Goal: Task Accomplishment & Management: Complete application form

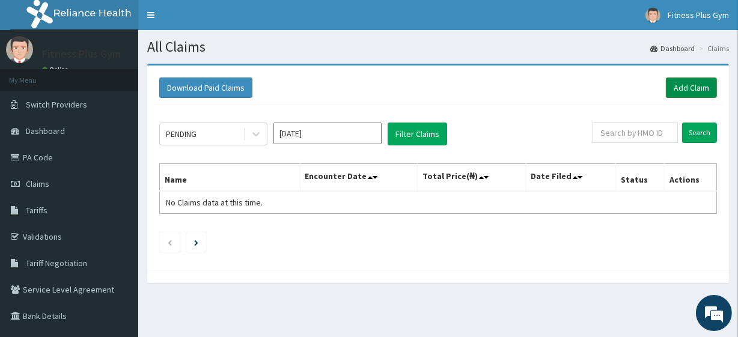
click at [690, 91] on link "Add Claim" at bounding box center [691, 88] width 51 height 20
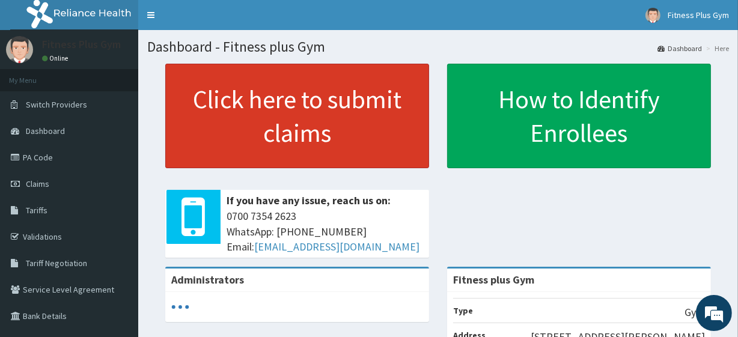
click at [299, 151] on link "Click here to submit claims" at bounding box center [297, 116] width 264 height 105
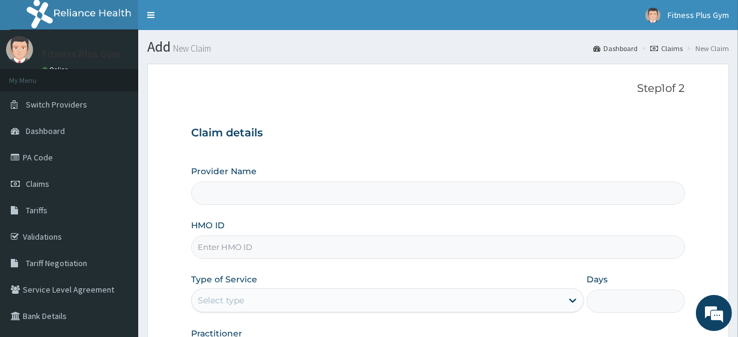
type input "Fitness plus Gym"
type input "1"
click at [252, 252] on input "HMO ID" at bounding box center [437, 247] width 493 height 23
type input "AGO/10048/D"
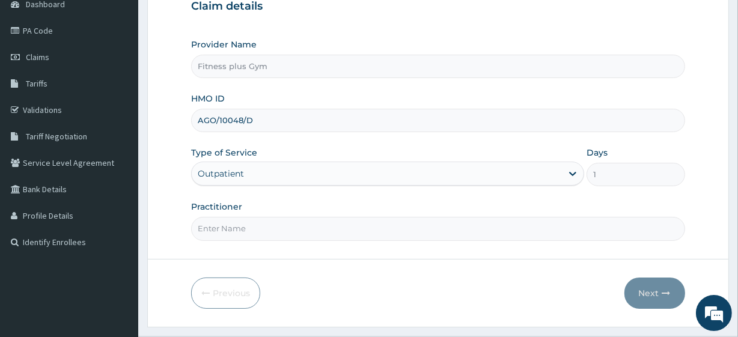
scroll to position [156, 0]
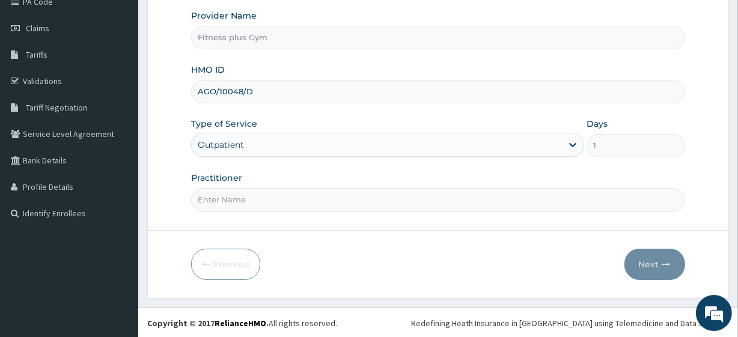
click at [261, 193] on input "Practitioner" at bounding box center [437, 199] width 493 height 23
type input "fitness+"
click at [646, 258] on button "Next" at bounding box center [654, 264] width 61 height 31
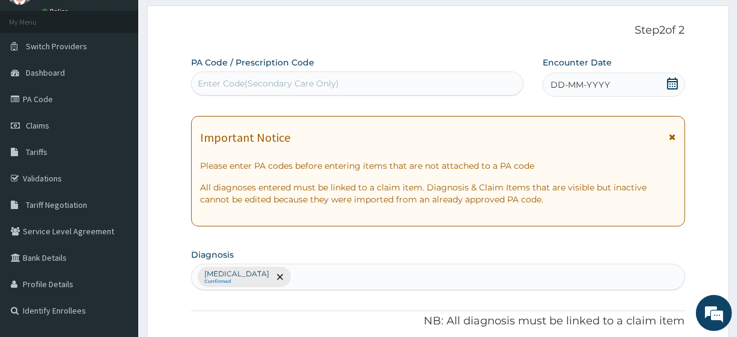
scroll to position [0, 0]
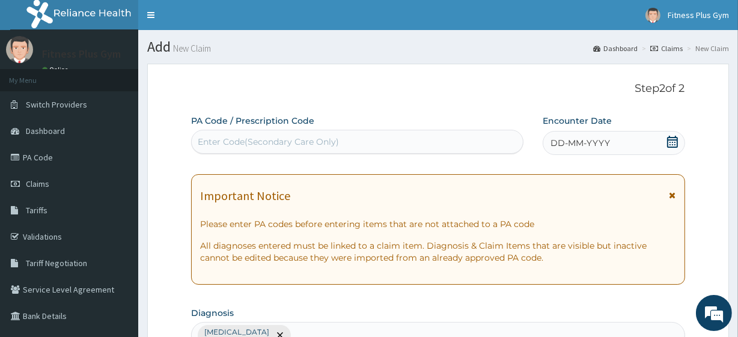
click at [292, 136] on div "Enter Code(Secondary Care Only)" at bounding box center [268, 142] width 141 height 12
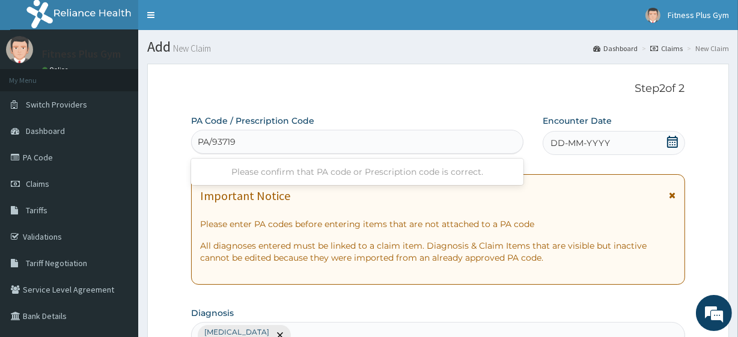
type input "PA/937192"
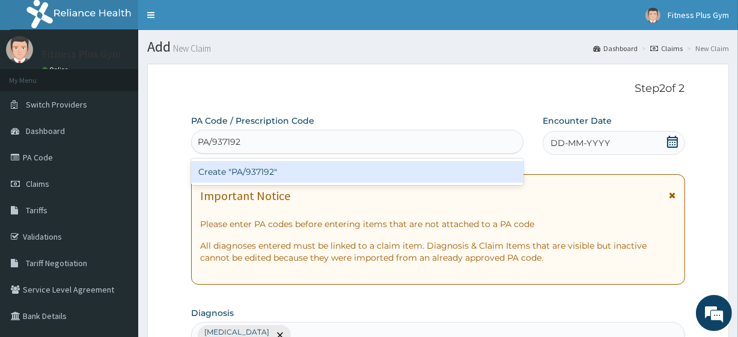
click at [278, 163] on div "Create "PA/937192"" at bounding box center [357, 172] width 332 height 22
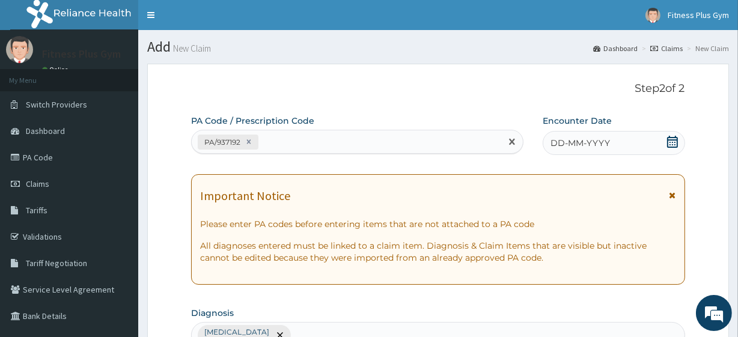
click at [575, 145] on span "DD-MM-YYYY" at bounding box center [581, 143] width 60 height 12
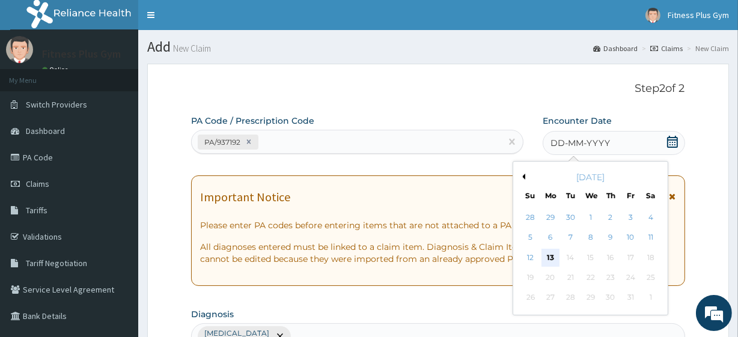
click at [552, 263] on div "13" at bounding box center [551, 258] width 18 height 18
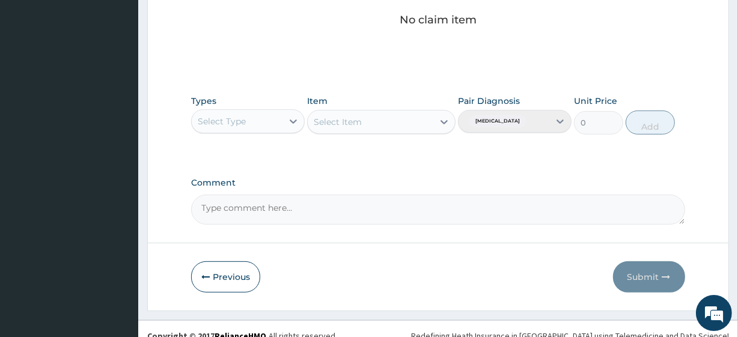
scroll to position [529, 0]
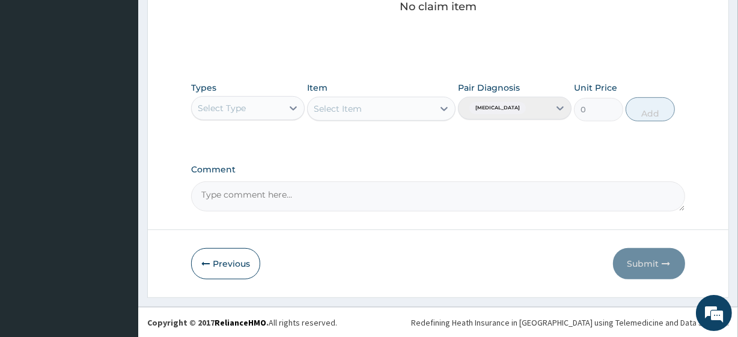
drag, startPoint x: 257, startPoint y: 109, endPoint x: 255, endPoint y: 121, distance: 12.8
click at [256, 115] on div "Select Type" at bounding box center [237, 108] width 91 height 19
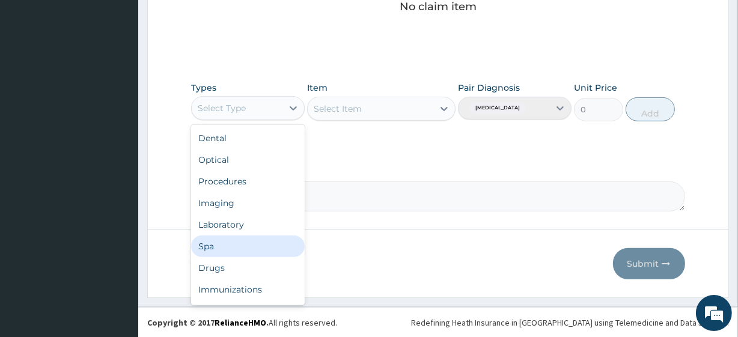
scroll to position [41, 0]
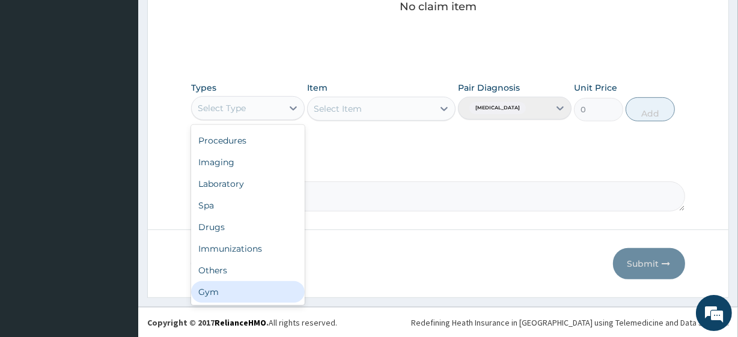
click at [234, 291] on div "Gym" at bounding box center [248, 292] width 114 height 22
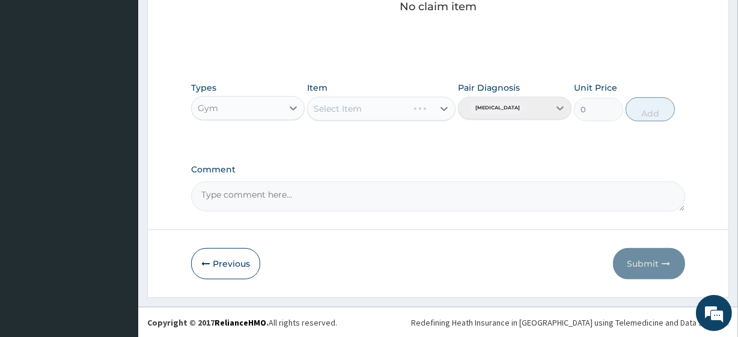
click at [376, 109] on div "Select Item" at bounding box center [381, 109] width 148 height 24
click at [410, 110] on div "Select Item" at bounding box center [381, 109] width 148 height 24
click at [408, 116] on div "Select Item" at bounding box center [358, 108] width 100 height 19
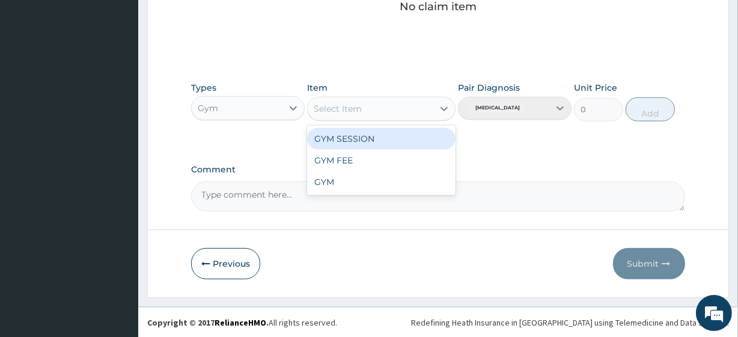
click at [435, 147] on div "GYM SESSION" at bounding box center [381, 139] width 148 height 22
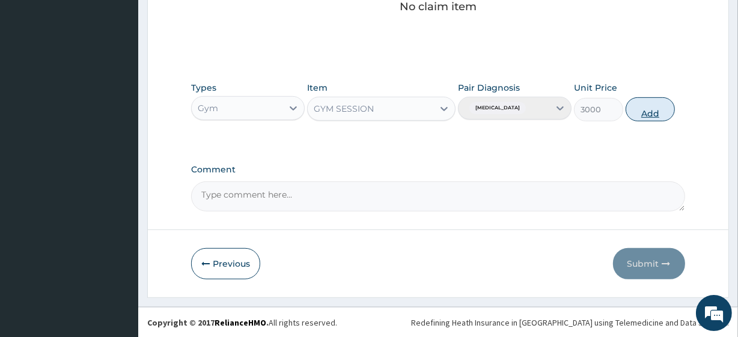
click at [647, 104] on button "Add" at bounding box center [650, 109] width 49 height 24
type input "0"
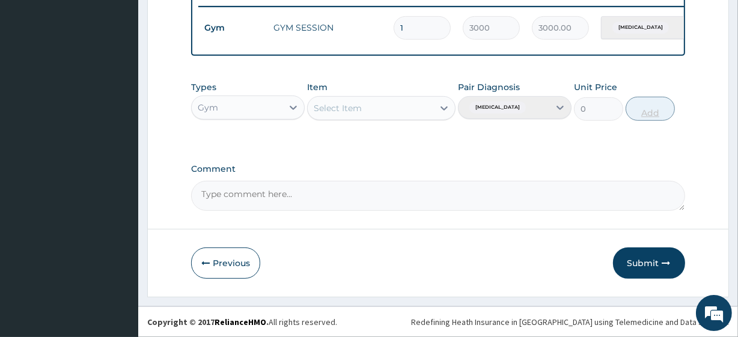
scroll to position [480, 0]
click at [647, 264] on button "Submit" at bounding box center [649, 263] width 72 height 31
